Goal: Contribute content: Contribute content

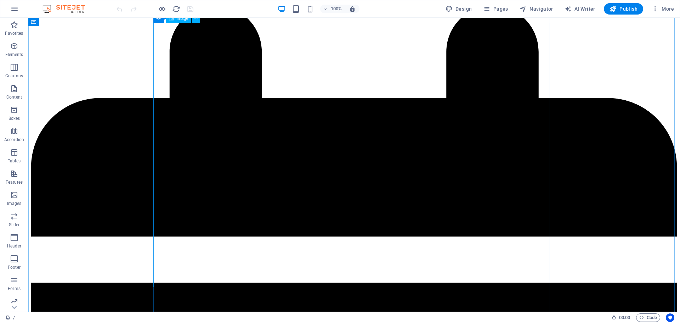
scroll to position [209, 0]
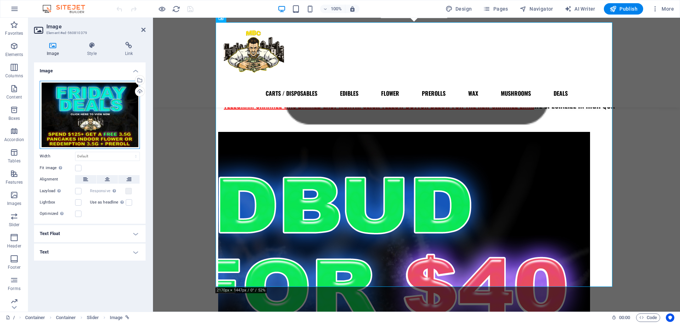
click at [90, 122] on div "Drag files here, click to choose files or select files from Files or our free s…" at bounding box center [90, 115] width 100 height 68
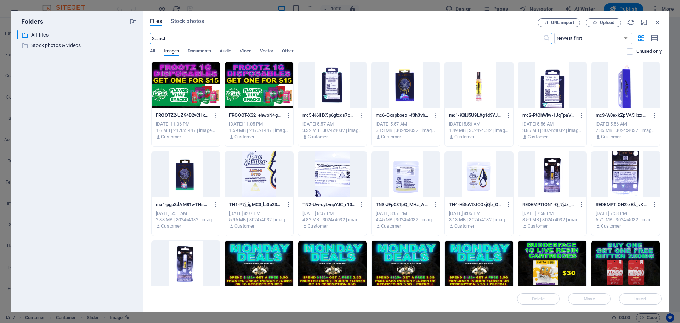
scroll to position [227, 0]
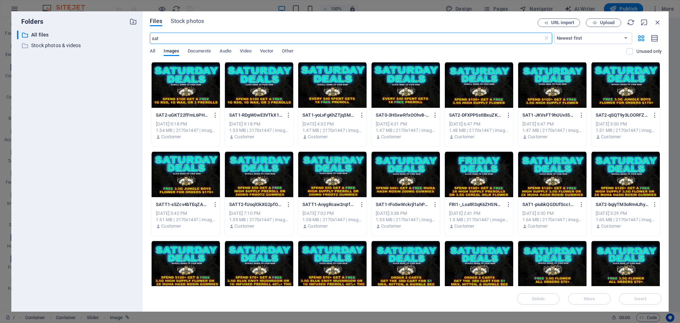
type input "sat"
click at [273, 91] on div at bounding box center [259, 85] width 68 height 46
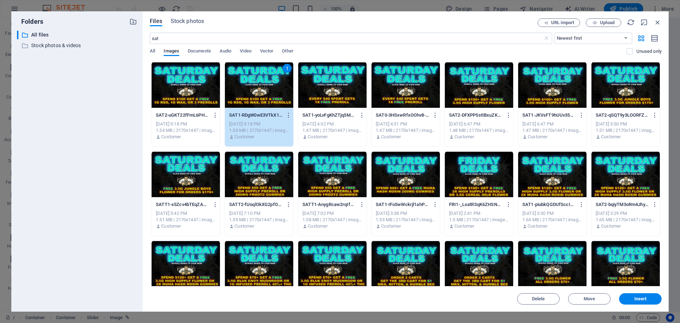
click at [273, 91] on div "1" at bounding box center [259, 85] width 68 height 46
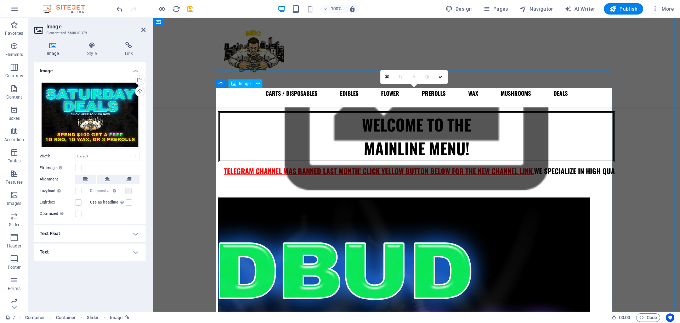
scroll to position [143, 0]
click at [437, 77] on link at bounding box center [440, 76] width 13 height 13
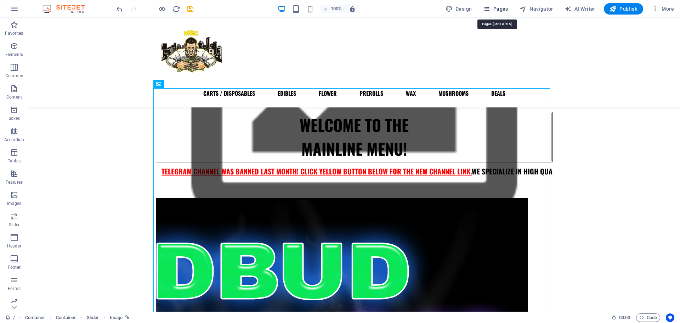
click at [507, 5] on span "Pages" at bounding box center [495, 8] width 25 height 7
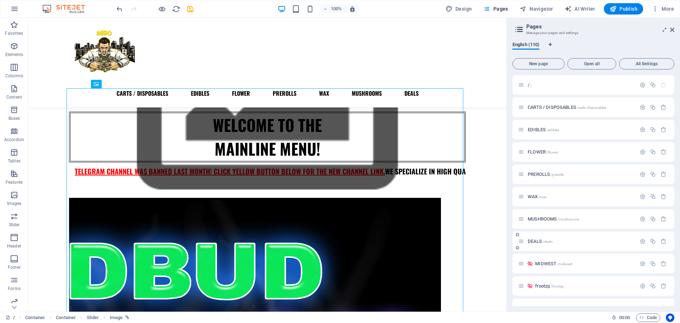
click at [535, 237] on div "DEALS /deals" at bounding box center [577, 241] width 118 height 8
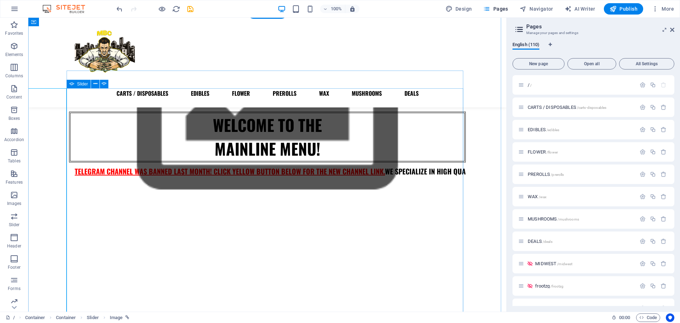
click at [69, 192] on button "button" at bounding box center [69, 192] width 0 height 0
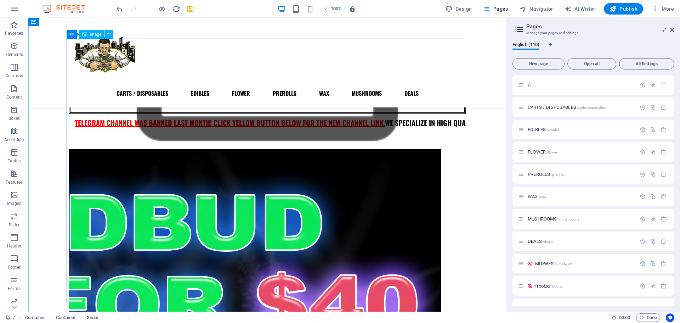
scroll to position [191, 0]
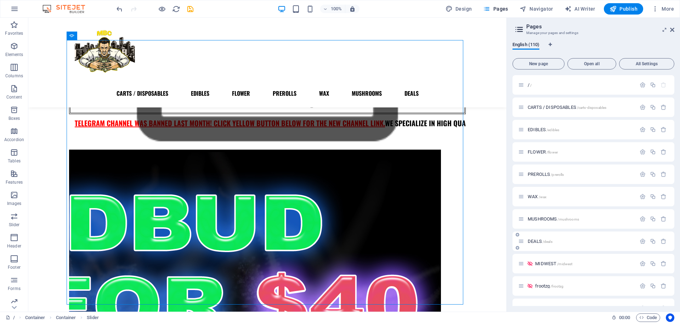
click at [533, 241] on span "DEALS /deals" at bounding box center [540, 240] width 25 height 5
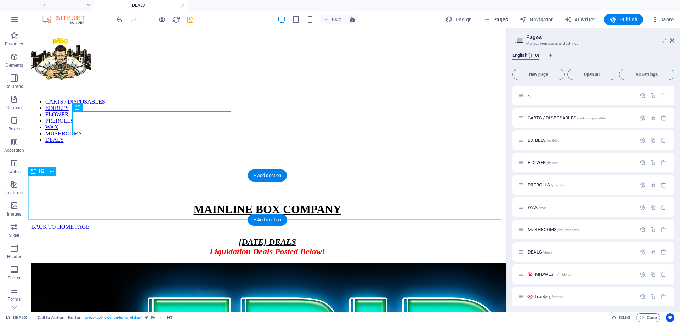
scroll to position [0, 0]
click at [302, 237] on div "[DATE] DEALS Liquidation Deals Posted Below!" at bounding box center [267, 246] width 473 height 19
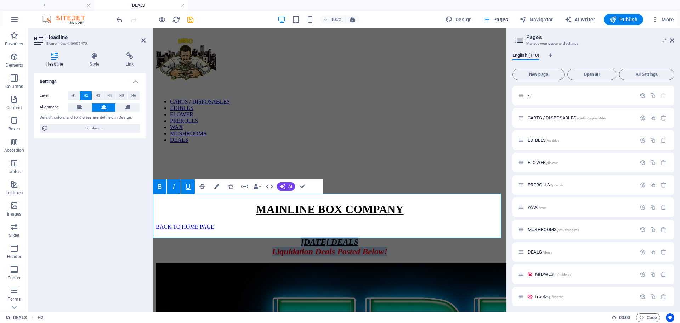
click at [343, 237] on span "[DATE] DEALS" at bounding box center [329, 241] width 57 height 9
drag, startPoint x: 290, startPoint y: 204, endPoint x: 236, endPoint y: 213, distance: 54.5
click at [236, 237] on h2 "[DATE] DEALS Liquidation Deals Posted Below!" at bounding box center [330, 246] width 348 height 19
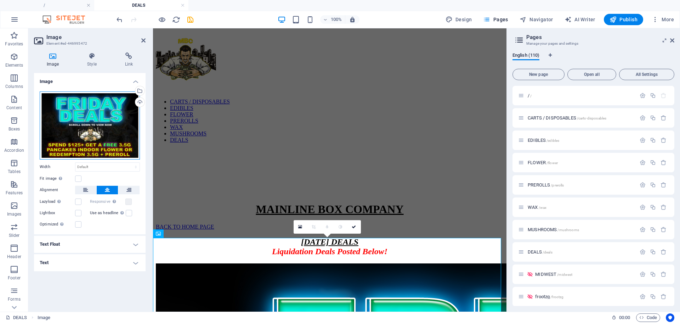
click at [78, 124] on div "Drag files here, click to choose files or select files from Files or our free s…" at bounding box center [90, 125] width 100 height 68
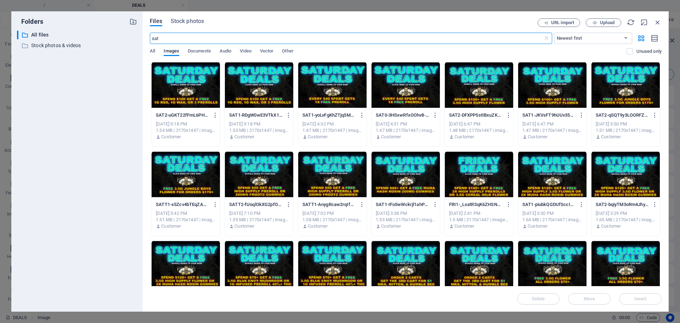
click at [181, 92] on div at bounding box center [186, 85] width 68 height 46
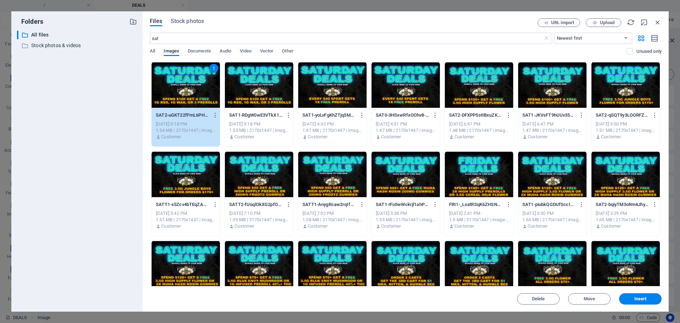
click at [181, 92] on div "1" at bounding box center [186, 85] width 68 height 46
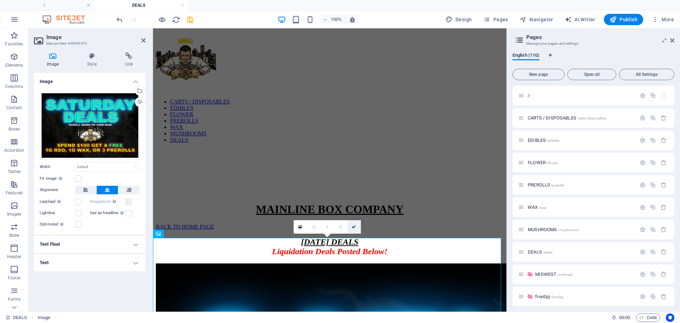
click at [354, 224] on link at bounding box center [354, 226] width 13 height 13
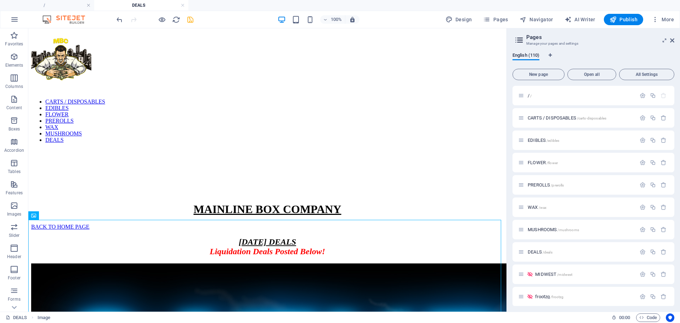
click at [189, 19] on icon "save" at bounding box center [190, 20] width 8 height 8
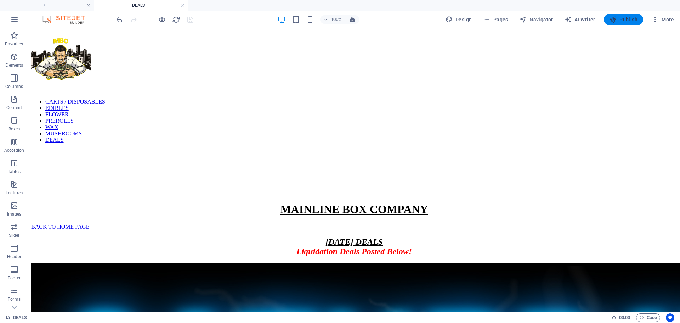
click at [609, 19] on button "Publish" at bounding box center [623, 19] width 39 height 11
